Goal: Task Accomplishment & Management: Use online tool/utility

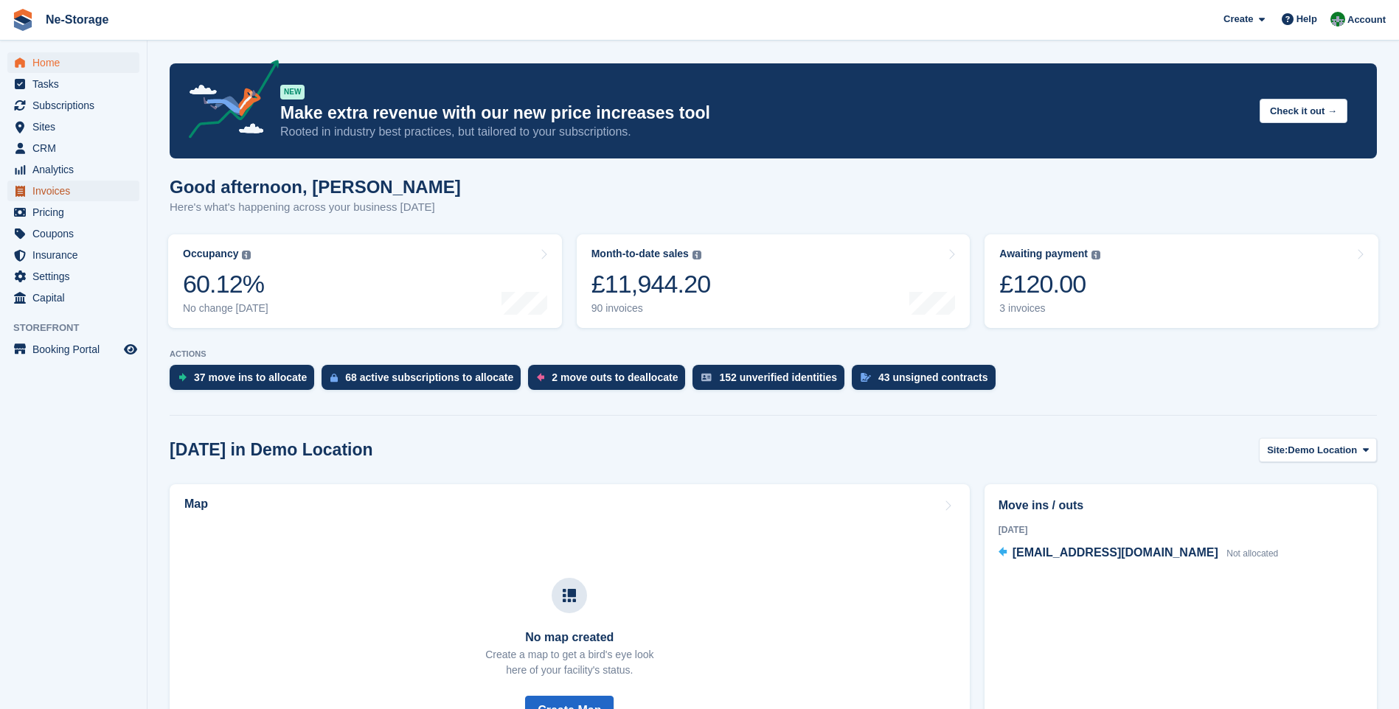
click at [56, 191] on span "Invoices" at bounding box center [76, 191] width 88 height 21
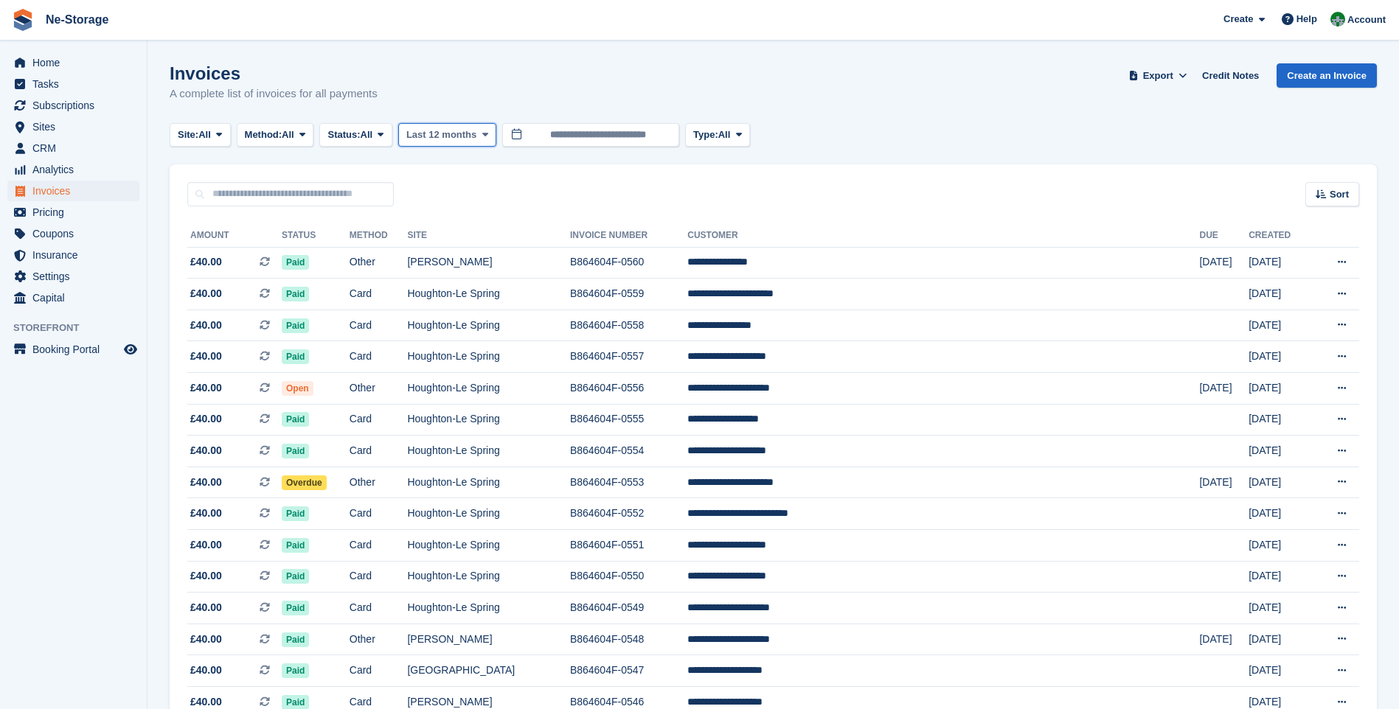
click at [458, 127] on button "Last 12 months" at bounding box center [447, 135] width 98 height 24
click at [461, 125] on button "Last 12 months" at bounding box center [447, 135] width 98 height 24
click at [616, 63] on div "Invoices A complete list of invoices for all payments Export Export Invoices Ex…" at bounding box center [773, 91] width 1207 height 57
click at [593, 133] on input "**********" at bounding box center [590, 135] width 177 height 24
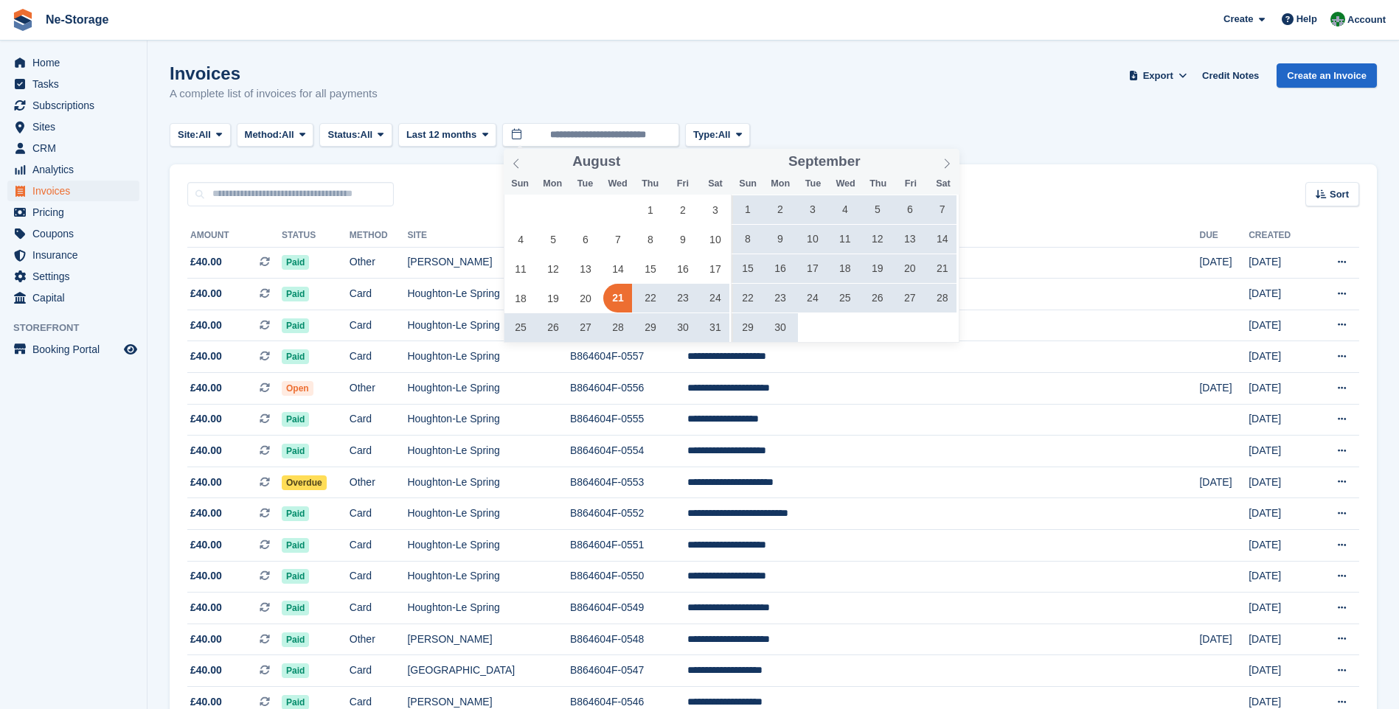
click at [571, 91] on div "Invoices A complete list of invoices for all payments Export Export Invoices Ex…" at bounding box center [773, 91] width 1207 height 57
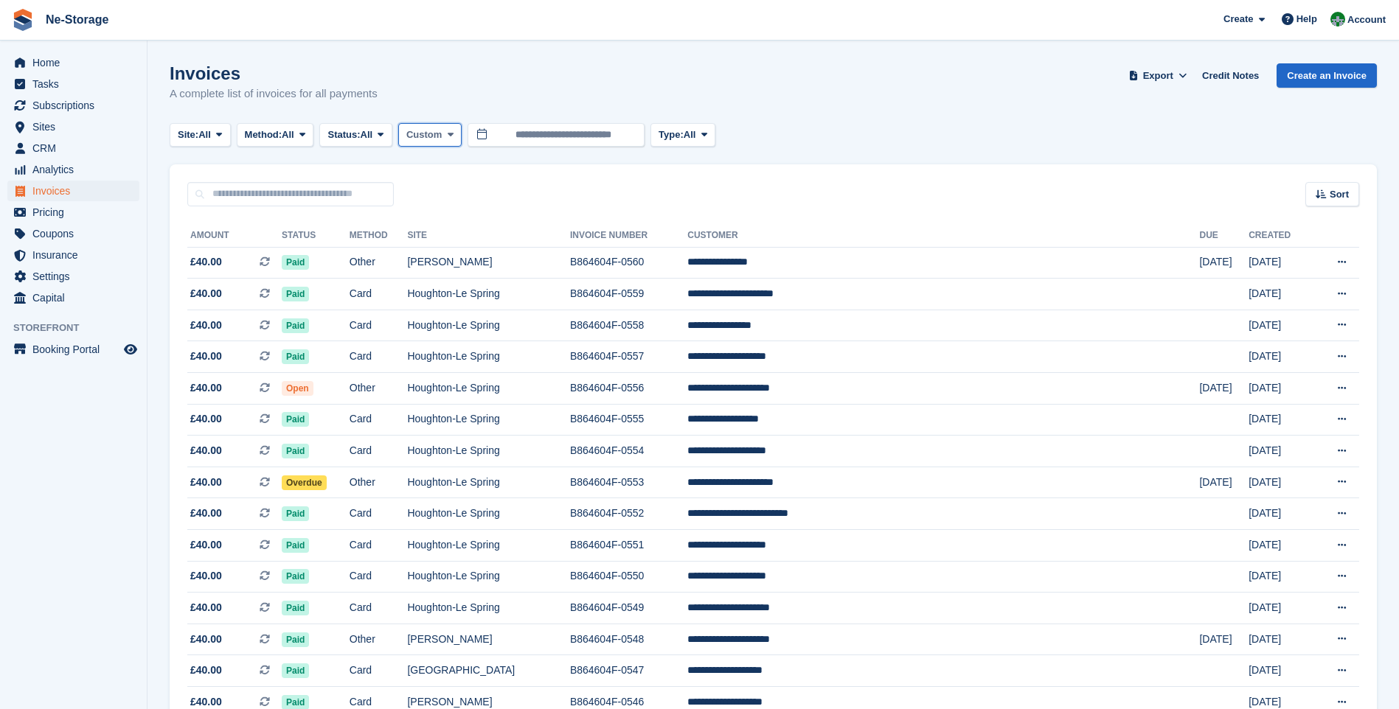
click at [436, 130] on span "Custom" at bounding box center [423, 135] width 35 height 15
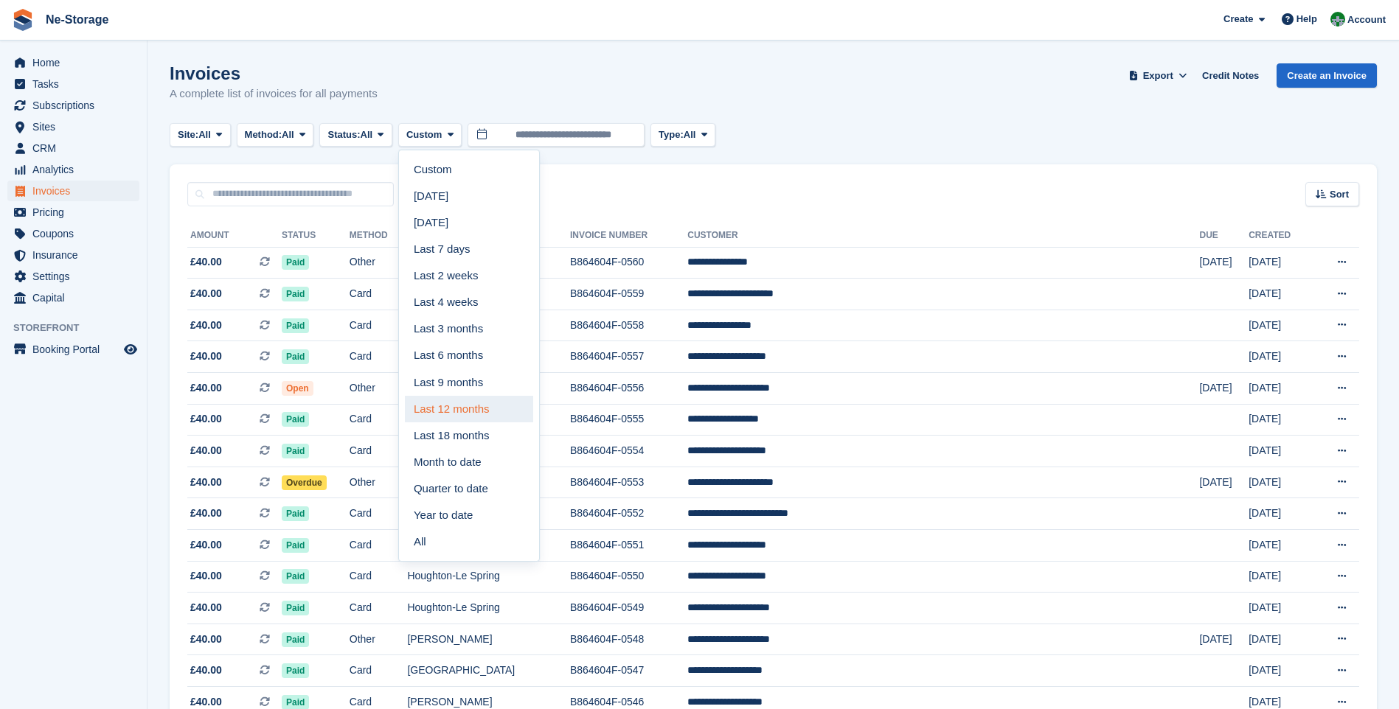
click at [476, 411] on link "Last 12 months" at bounding box center [469, 409] width 128 height 27
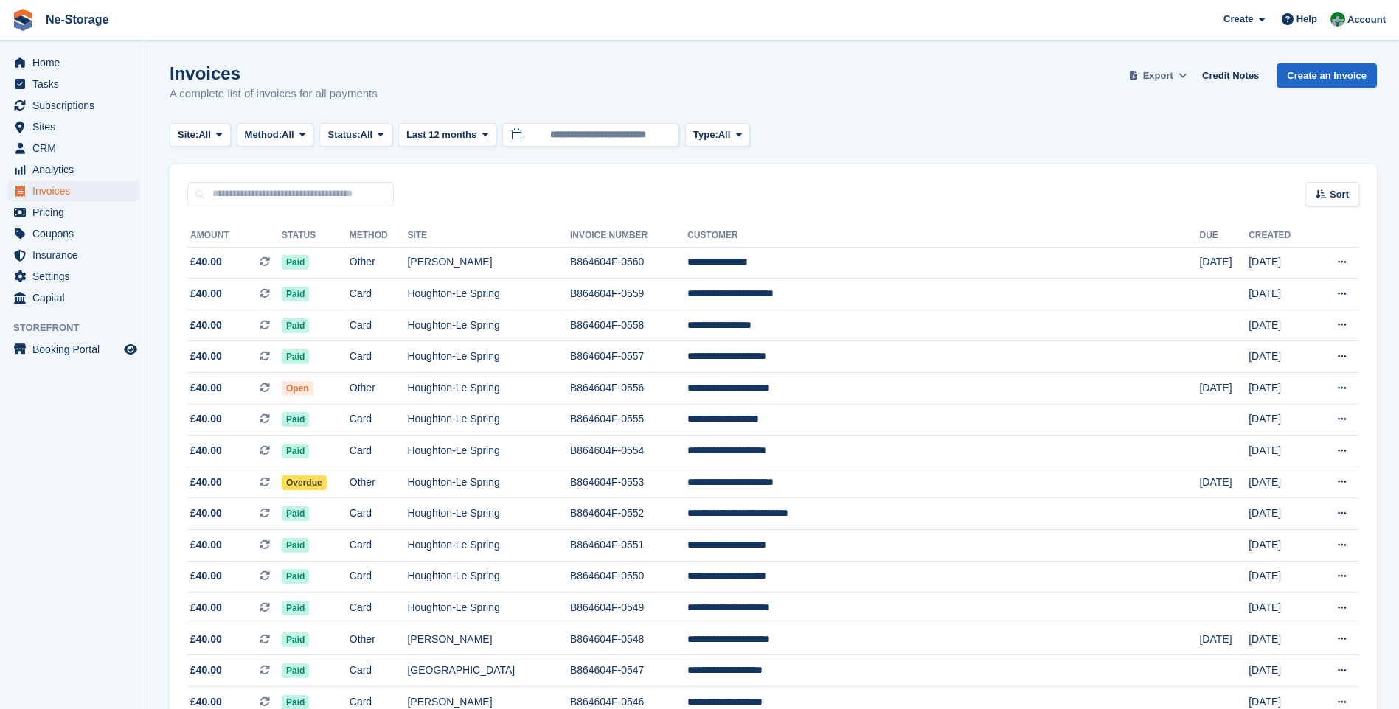
click at [1173, 72] on span "Export" at bounding box center [1158, 76] width 30 height 15
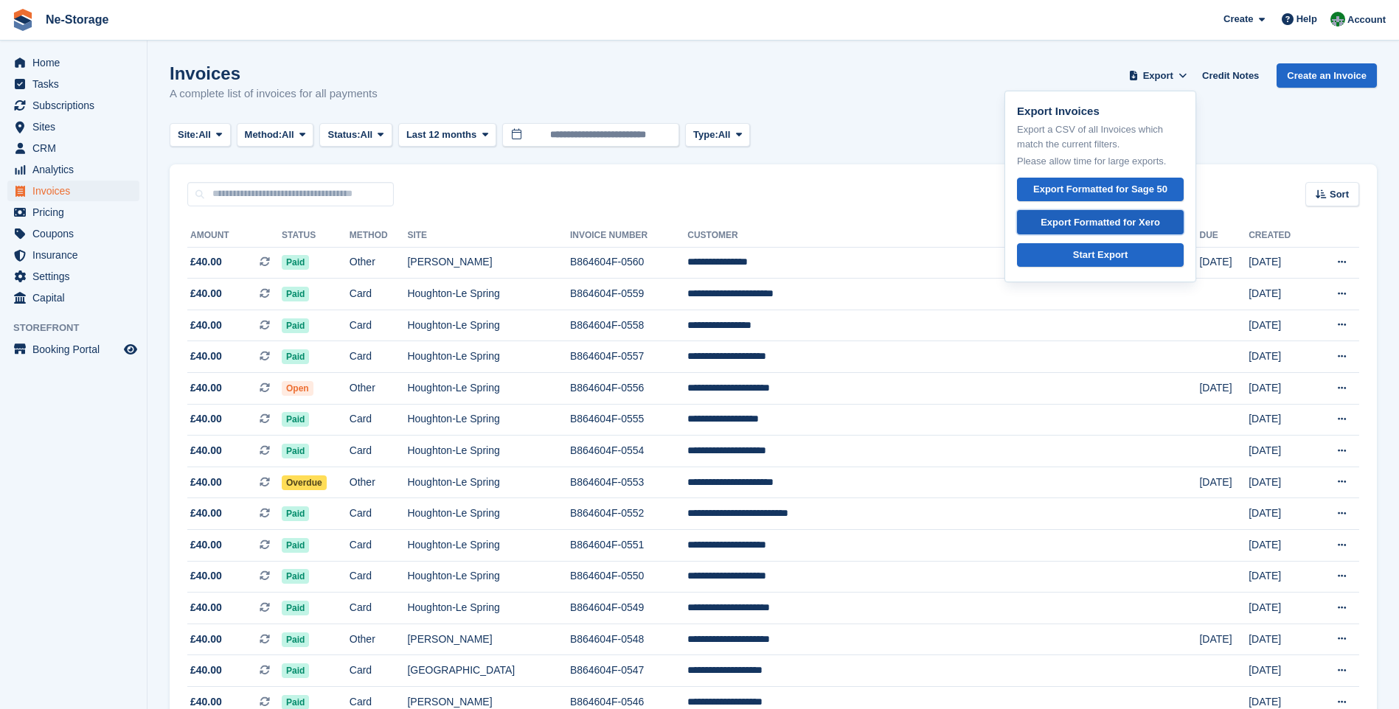
click at [1096, 227] on div "Export Formatted for Xero" at bounding box center [1099, 222] width 119 height 15
click at [896, 89] on div "Invoices A complete list of invoices for all payments Export Export Invoices Ex…" at bounding box center [773, 91] width 1207 height 57
